Goal: Transaction & Acquisition: Purchase product/service

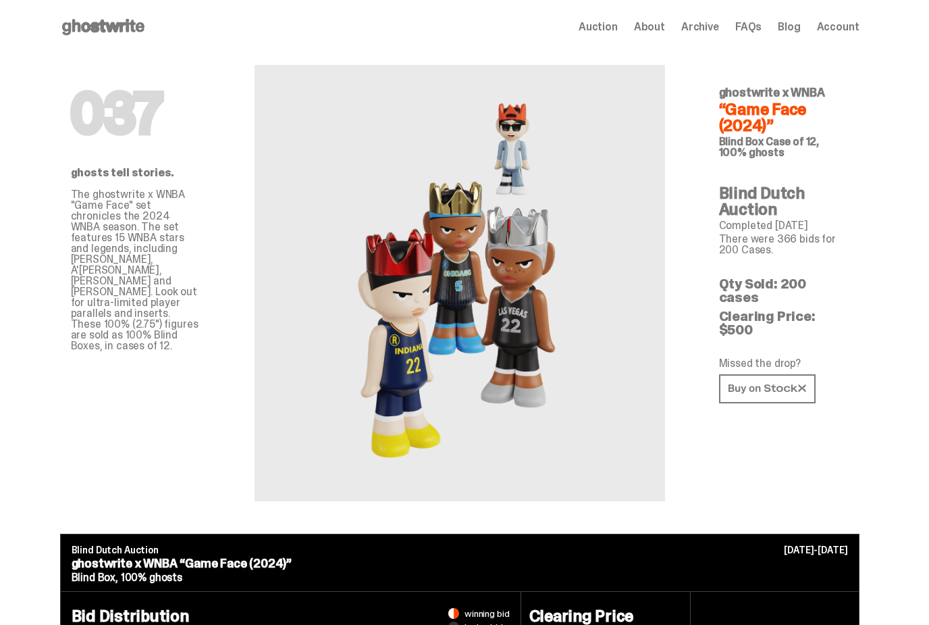
click at [663, 31] on span "About" at bounding box center [649, 27] width 31 height 11
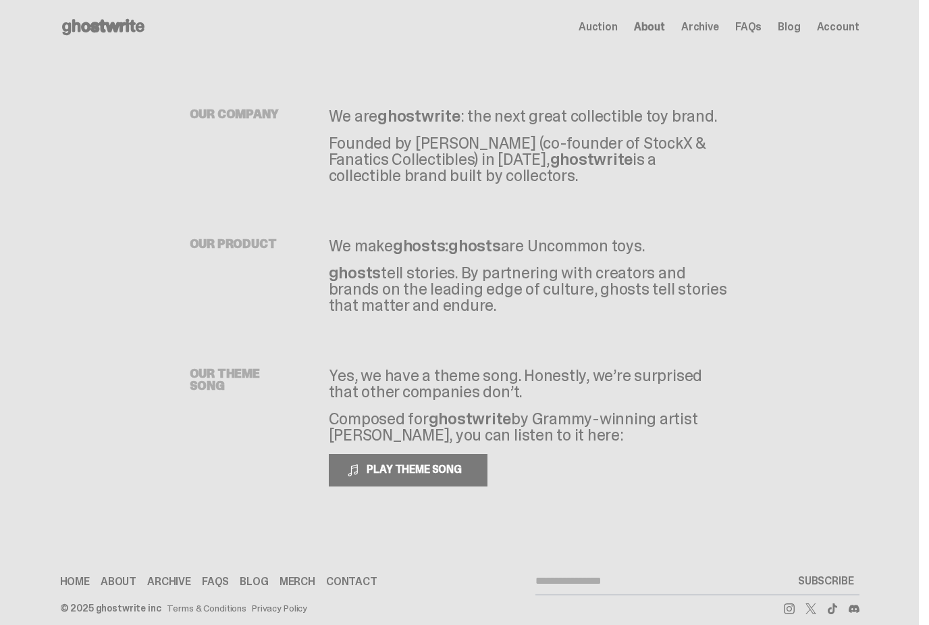
click at [83, 576] on link "Home" at bounding box center [75, 581] width 30 height 11
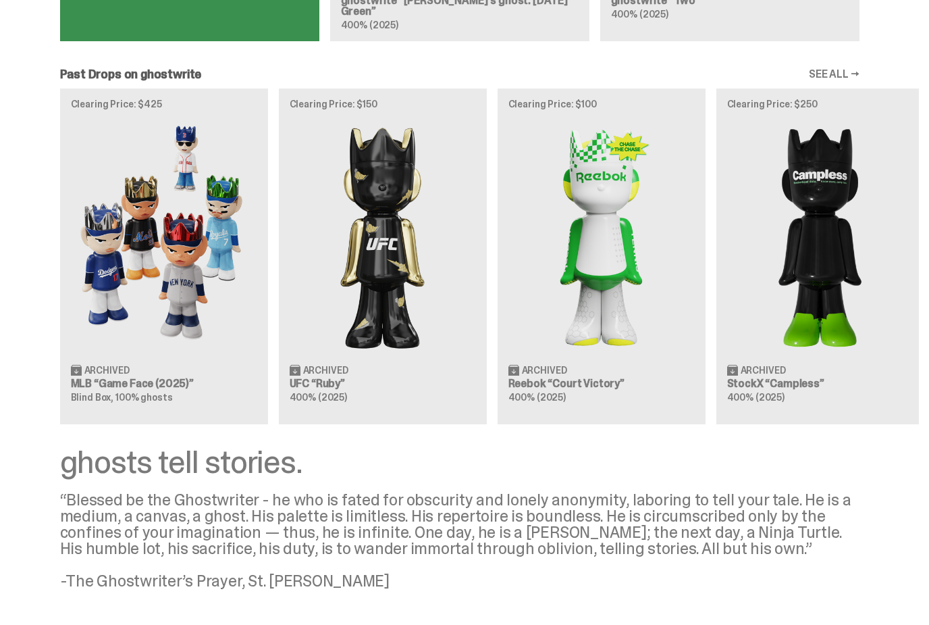
scroll to position [1154, 0]
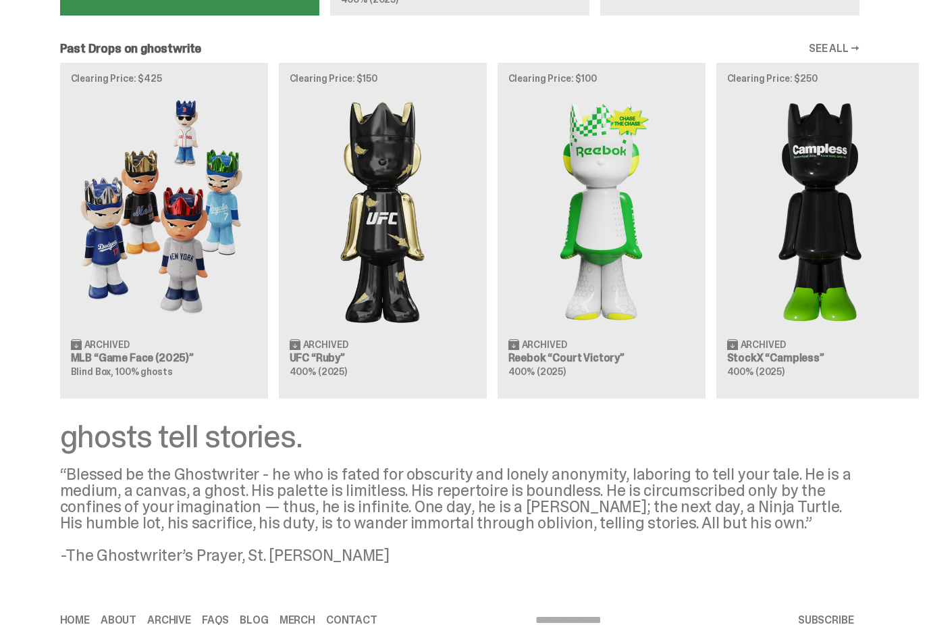
click at [153, 301] on img at bounding box center [164, 210] width 186 height 233
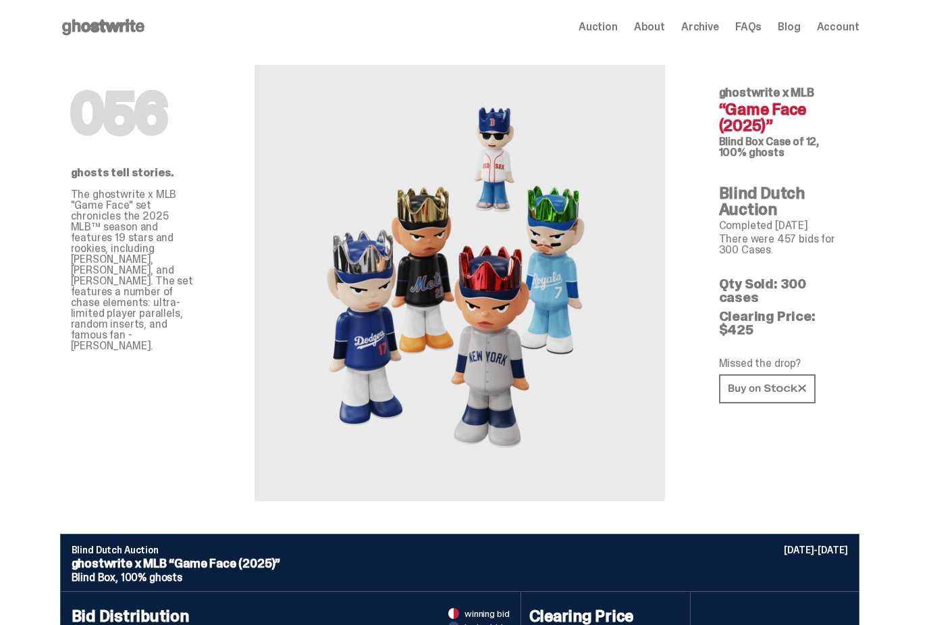
click at [786, 374] on link at bounding box center [767, 388] width 97 height 29
